Goal: Information Seeking & Learning: Learn about a topic

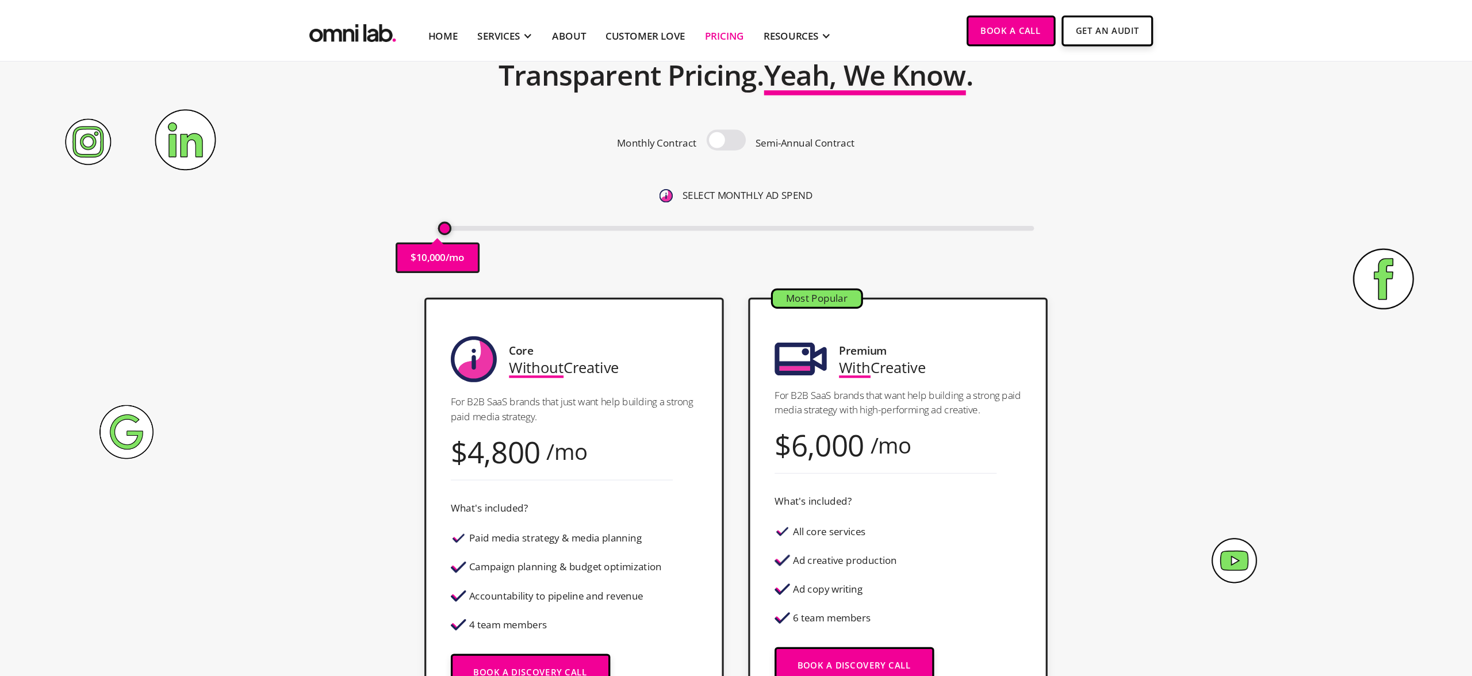
scroll to position [81, 0]
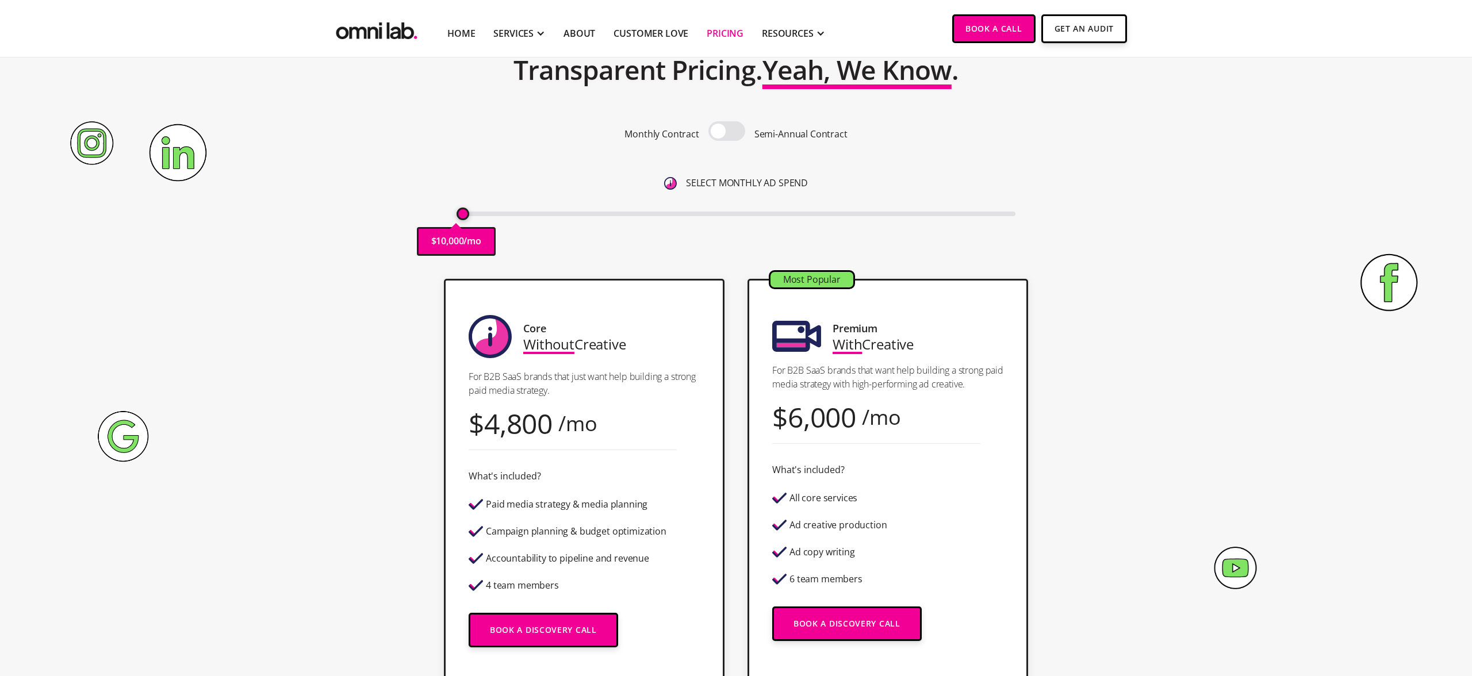
click at [733, 133] on span at bounding box center [727, 131] width 37 height 20
click at [727, 132] on input "checkbox" at bounding box center [727, 132] width 0 height 0
click at [733, 133] on span at bounding box center [727, 131] width 37 height 20
click at [727, 132] on input "checkbox" at bounding box center [727, 132] width 0 height 0
click at [562, 345] on span "Without" at bounding box center [548, 344] width 51 height 19
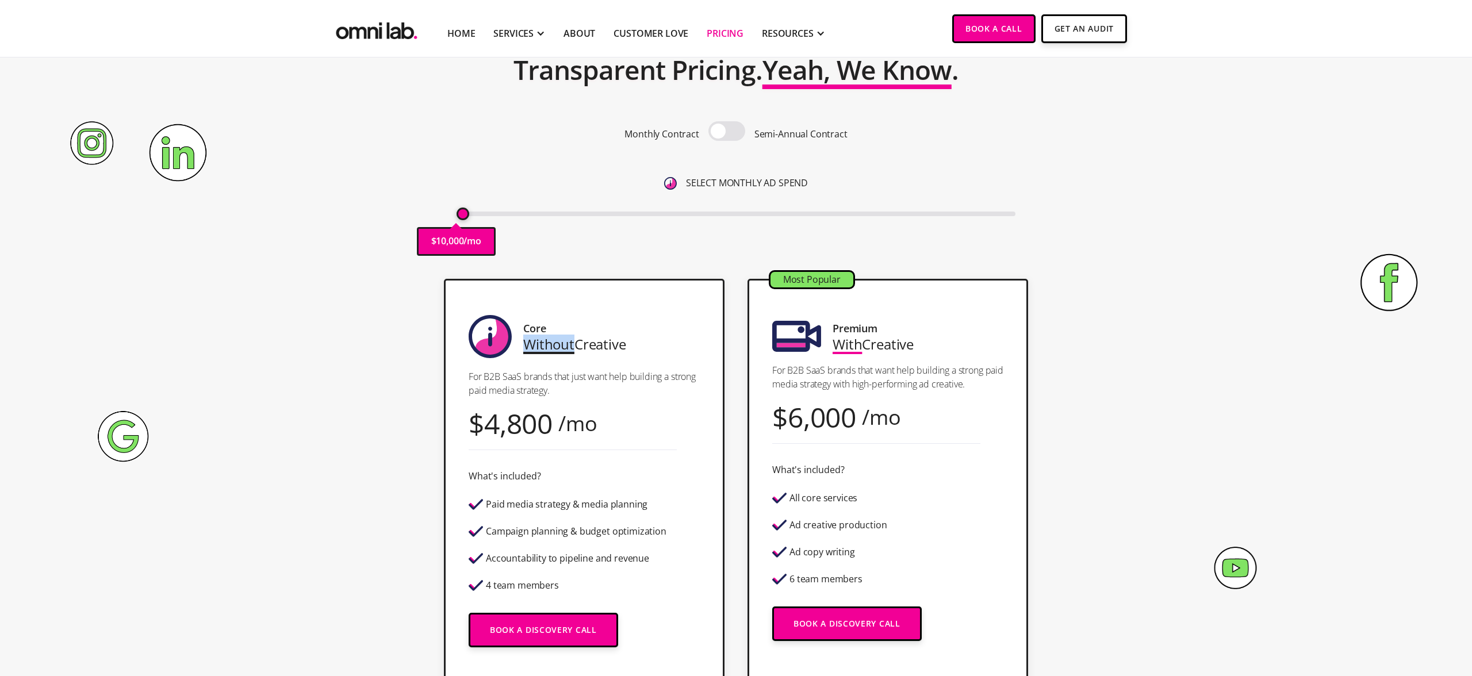
click at [562, 345] on span "Without" at bounding box center [548, 344] width 51 height 19
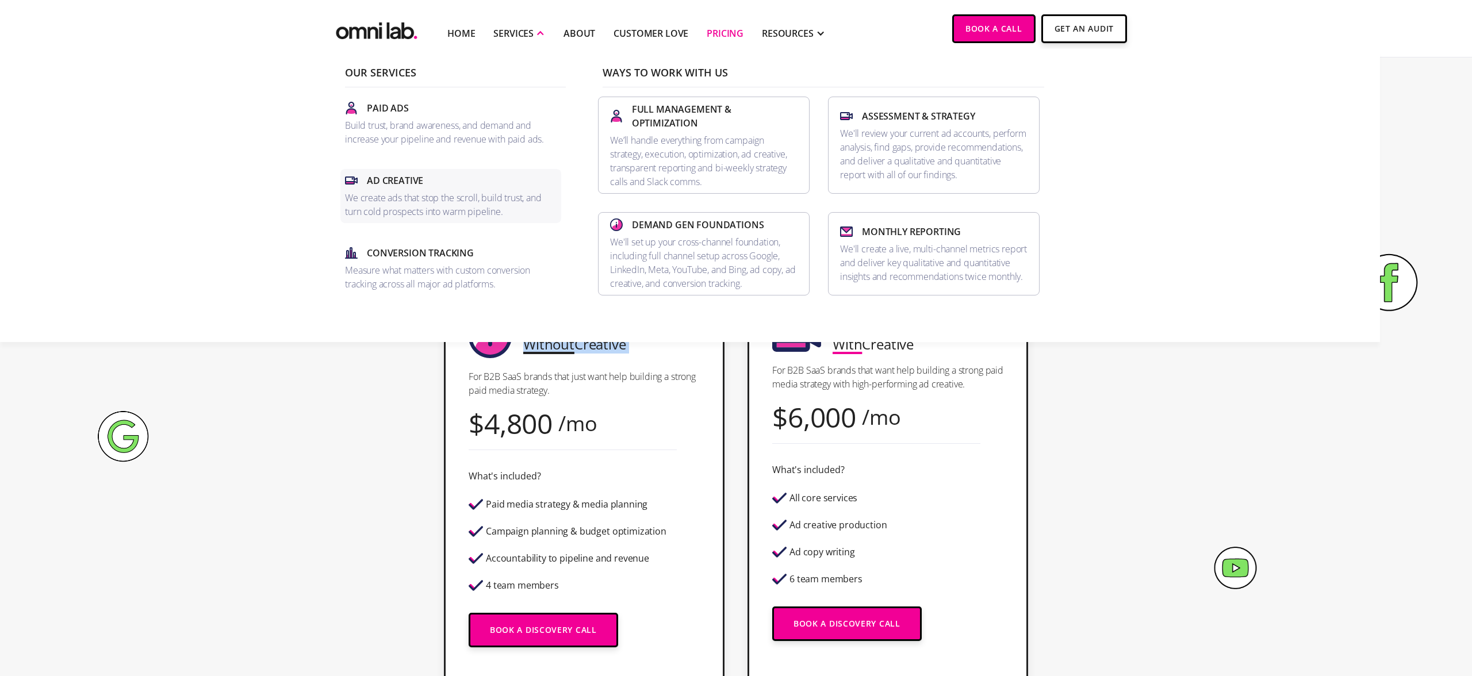
click at [455, 176] on div "Ad Creative" at bounding box center [451, 181] width 212 height 14
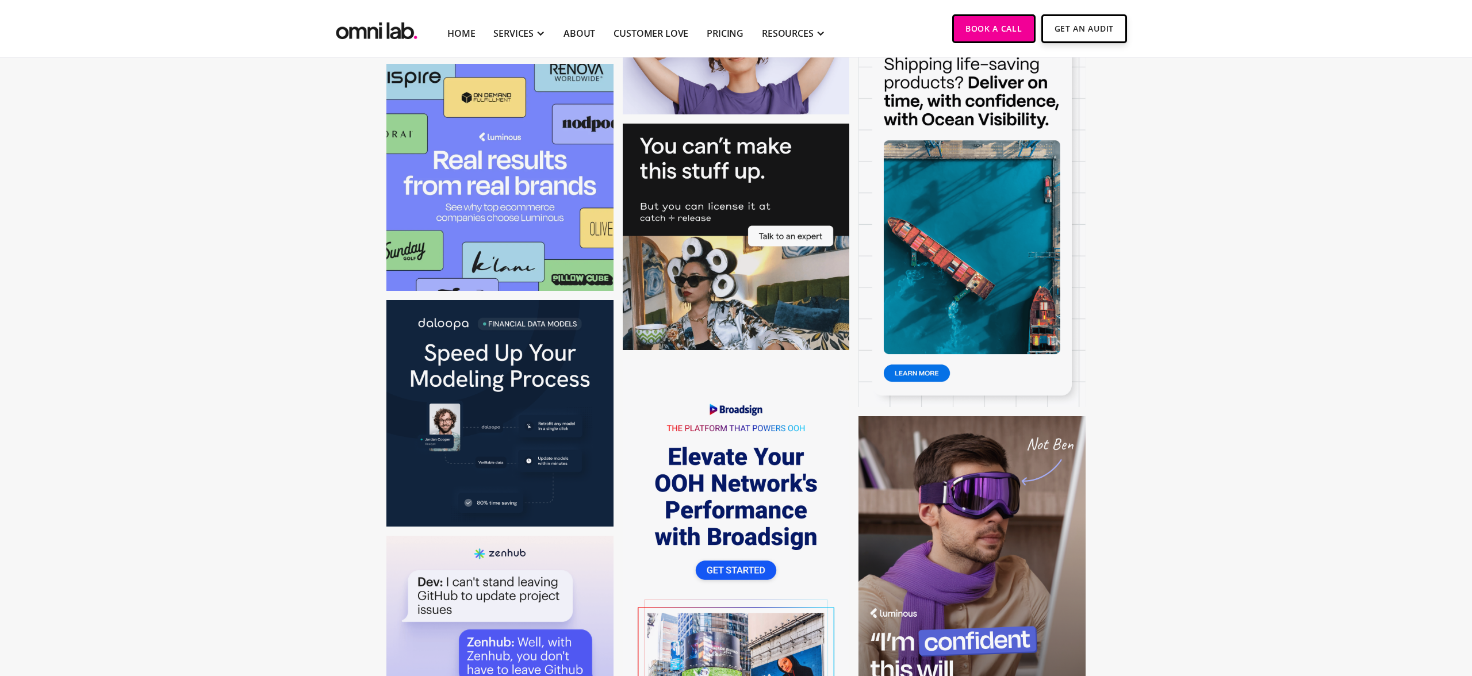
scroll to position [2732, 0]
